Goal: Navigation & Orientation: Understand site structure

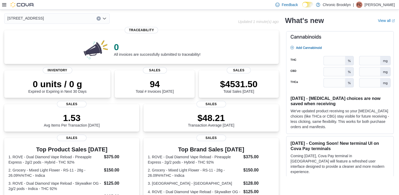
scroll to position [22, 0]
